Goal: Task Accomplishment & Management: Use online tool/utility

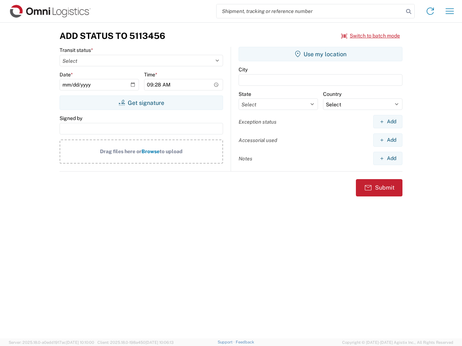
click at [310, 11] on input "search" at bounding box center [309, 11] width 187 height 14
click at [408, 12] on icon at bounding box center [408, 11] width 10 height 10
click at [430, 11] on icon at bounding box center [430, 11] width 12 height 12
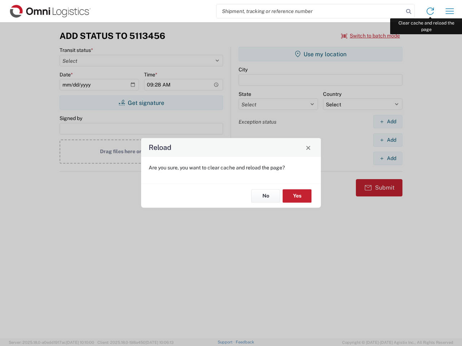
click at [450, 11] on div "Reload Are you sure, you want to clear cache and reload the page? No Yes" at bounding box center [231, 173] width 462 height 346
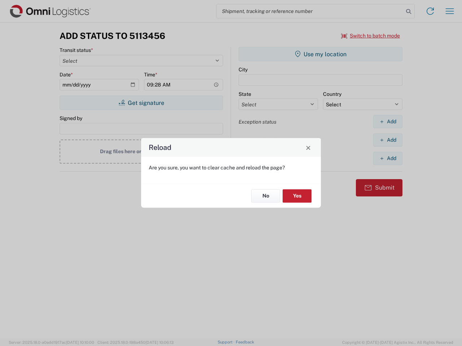
click at [371, 36] on div "Reload Are you sure, you want to clear cache and reload the page? No Yes" at bounding box center [231, 173] width 462 height 346
click at [141, 103] on div "Reload Are you sure, you want to clear cache and reload the page? No Yes" at bounding box center [231, 173] width 462 height 346
click at [320, 54] on div "Reload Are you sure, you want to clear cache and reload the page? No Yes" at bounding box center [231, 173] width 462 height 346
click at [387, 122] on div "Reload Are you sure, you want to clear cache and reload the page? No Yes" at bounding box center [231, 173] width 462 height 346
click at [387, 140] on div "Reload Are you sure, you want to clear cache and reload the page? No Yes" at bounding box center [231, 173] width 462 height 346
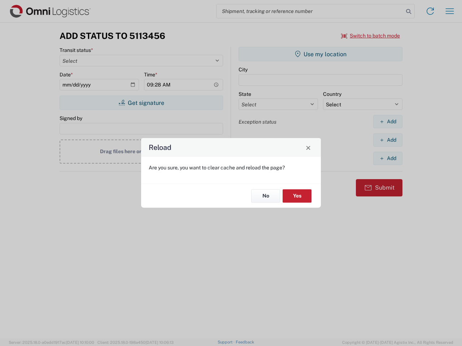
click at [387, 158] on div "Reload Are you sure, you want to clear cache and reload the page? No Yes" at bounding box center [231, 173] width 462 height 346
